Goal: Task Accomplishment & Management: Use online tool/utility

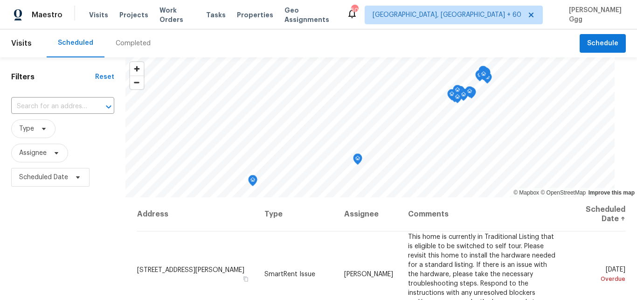
click at [120, 43] on div "Completed" at bounding box center [133, 43] width 35 height 9
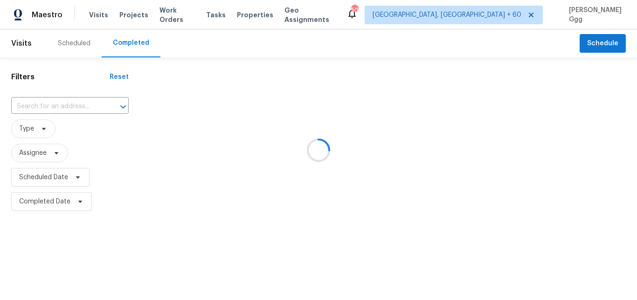
click at [49, 108] on div at bounding box center [318, 150] width 637 height 300
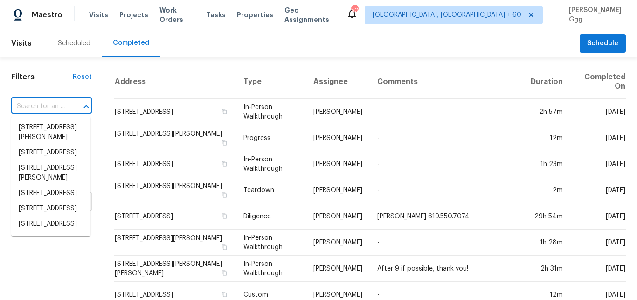
paste input "[STREET_ADDRESS][PERSON_NAME]"
type input "[STREET_ADDRESS][PERSON_NAME]"
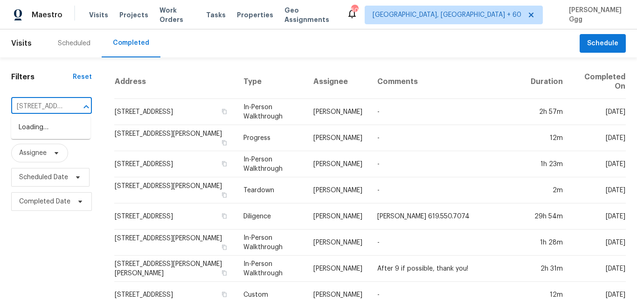
scroll to position [0, 90]
click at [51, 133] on li "[STREET_ADDRESS][PERSON_NAME]" at bounding box center [50, 132] width 79 height 25
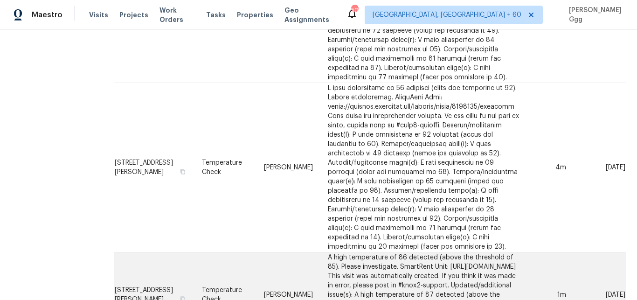
scroll to position [431, 0]
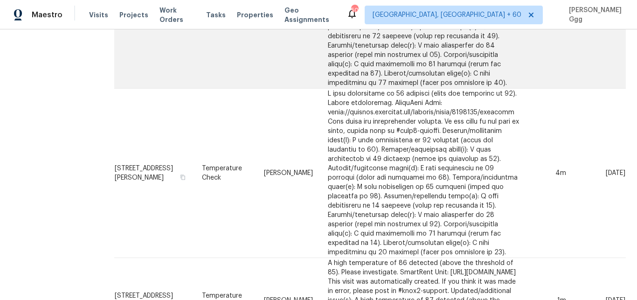
click at [256, 69] on td "Temperature Check" at bounding box center [225, 3] width 62 height 169
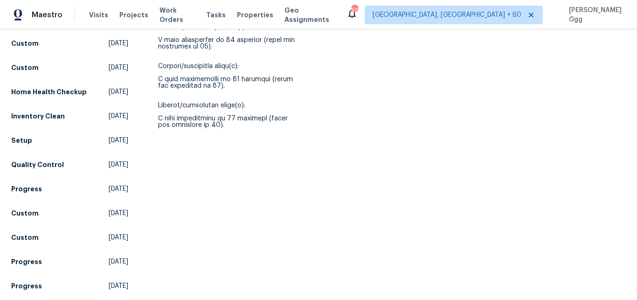
scroll to position [822, 0]
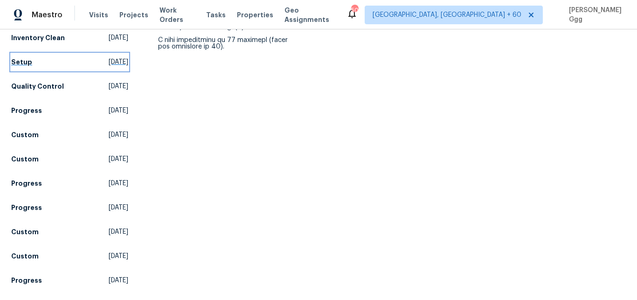
click at [26, 67] on h5 "Setup" at bounding box center [21, 61] width 21 height 9
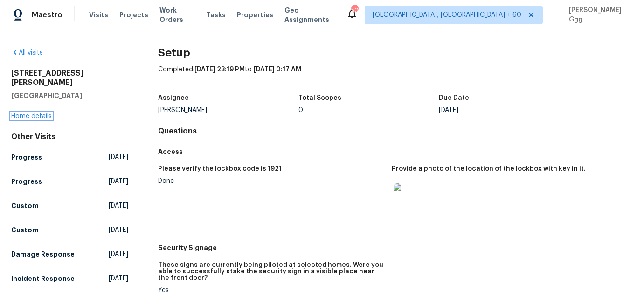
click at [47, 113] on link "Home details" at bounding box center [31, 116] width 41 height 7
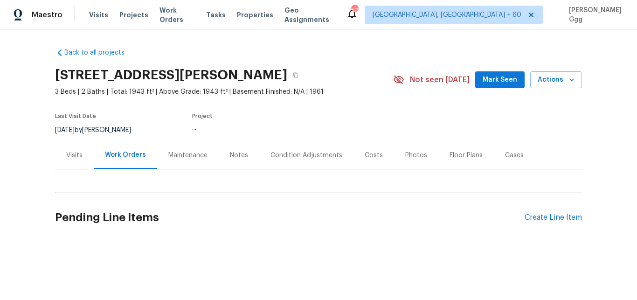
click at [406, 157] on div "Photos" at bounding box center [416, 155] width 22 height 9
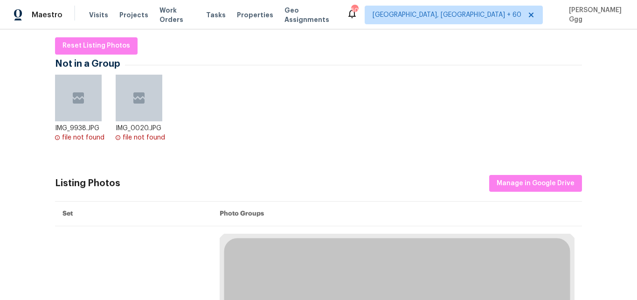
scroll to position [157, 0]
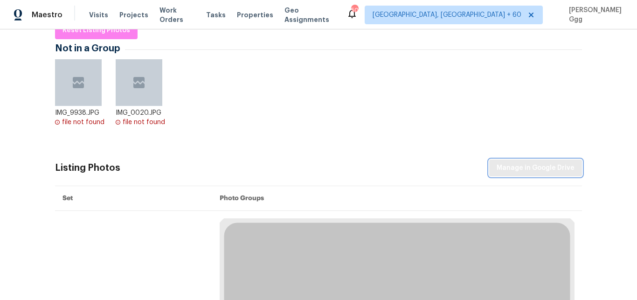
click at [498, 166] on span "Manage in Google Drive" at bounding box center [535, 168] width 78 height 12
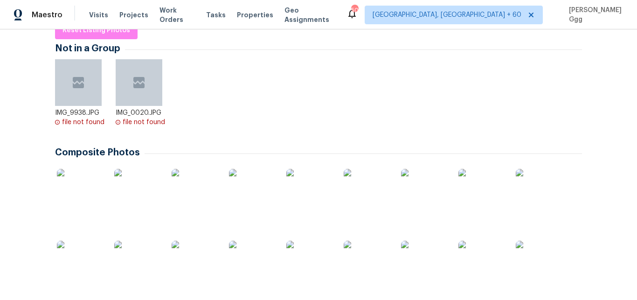
scroll to position [0, 0]
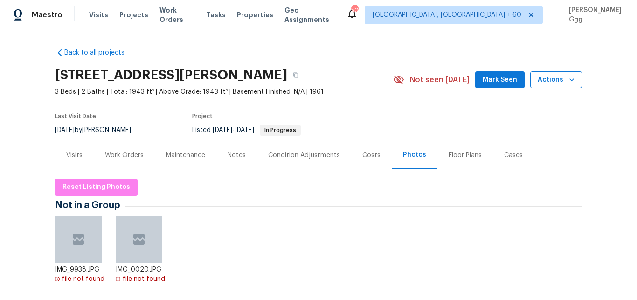
click at [570, 81] on icon "button" at bounding box center [571, 79] width 9 height 9
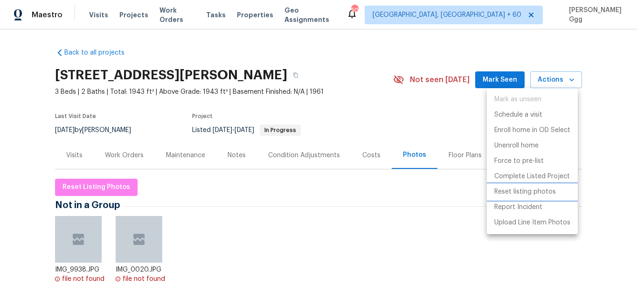
click at [528, 192] on p "Reset listing photos" at bounding box center [525, 192] width 62 height 10
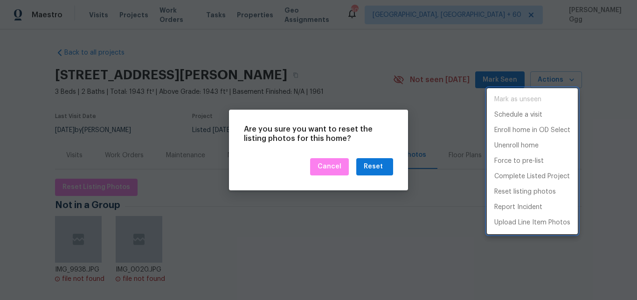
click at [378, 166] on div at bounding box center [318, 150] width 637 height 300
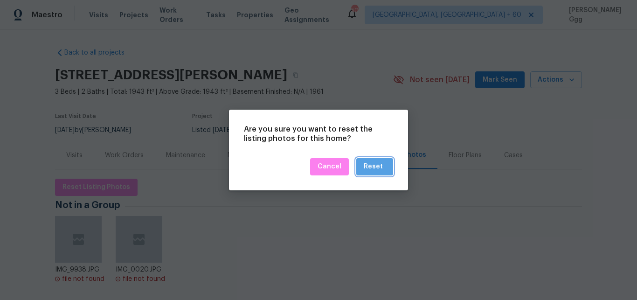
click at [378, 166] on div "Reset" at bounding box center [373, 167] width 19 height 12
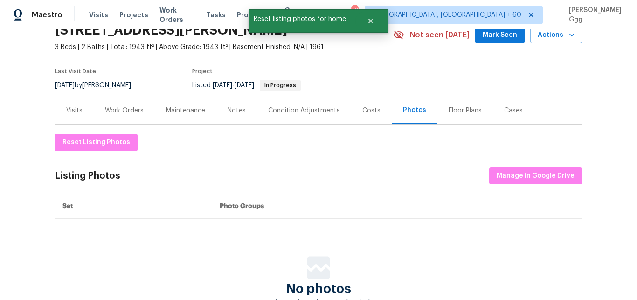
scroll to position [78, 0]
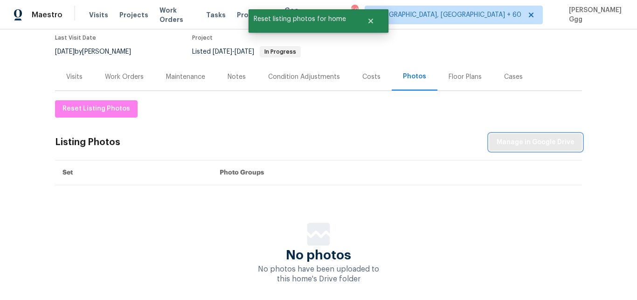
click at [507, 141] on span "Manage in Google Drive" at bounding box center [535, 143] width 78 height 12
